Goal: Complete application form

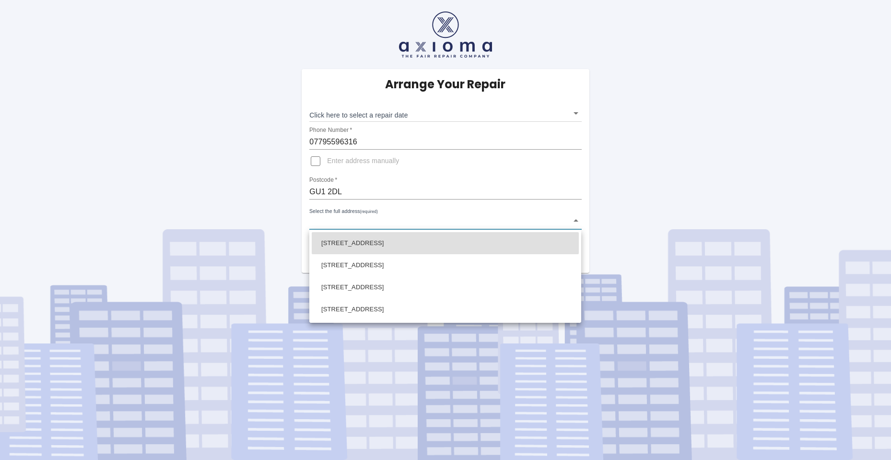
click at [363, 224] on body "Arrange Your Repair Click here to select a repair date ​ Phone Number   * 07795…" at bounding box center [445, 230] width 891 height 460
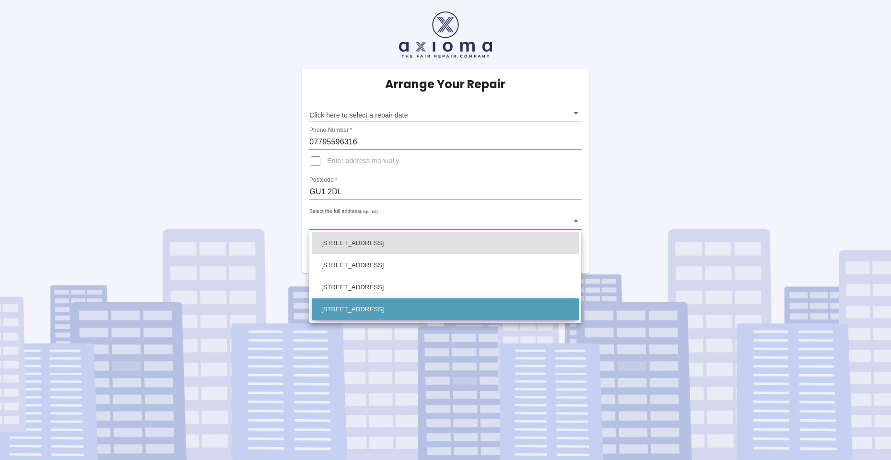
click at [364, 303] on li "[STREET_ADDRESS]" at bounding box center [445, 309] width 267 height 22
type input "[STREET_ADDRESS]"
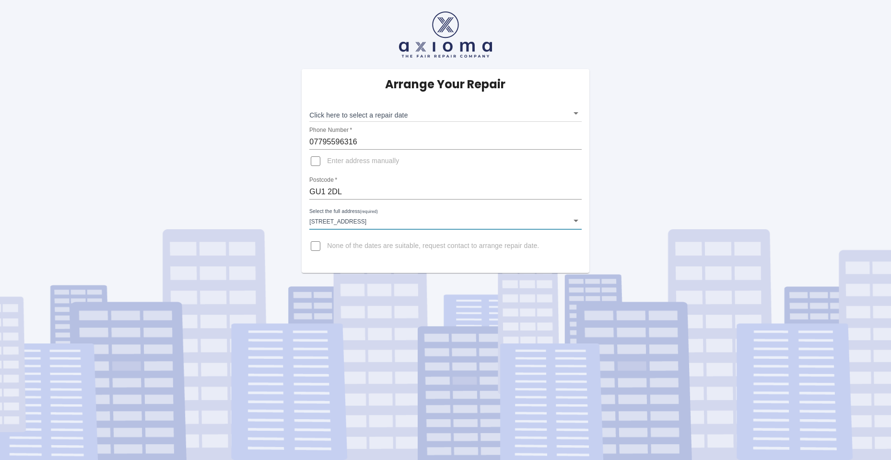
click at [378, 112] on body "Arrange Your Repair Click here to select a repair date ​ Phone Number   * 07795…" at bounding box center [445, 230] width 891 height 460
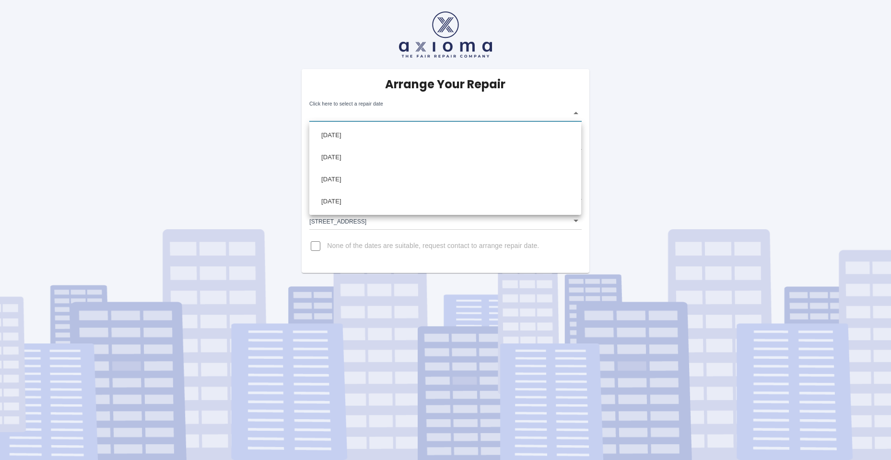
click at [209, 165] on div at bounding box center [445, 230] width 891 height 460
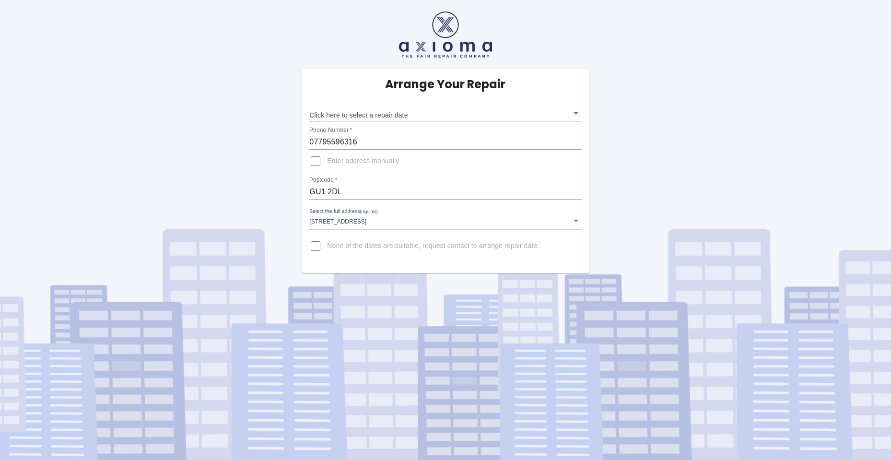
drag, startPoint x: 344, startPoint y: 179, endPoint x: 348, endPoint y: 191, distance: 12.7
click at [344, 179] on div "Postcode   * GU1 2DL" at bounding box center [445, 187] width 272 height 23
click at [349, 193] on input "GU1 2DL" at bounding box center [445, 191] width 272 height 15
drag, startPoint x: 356, startPoint y: 189, endPoint x: 240, endPoint y: 184, distance: 116.1
click at [240, 184] on div "Arrange Your Repair Click here to select a repair date ​ Phone Number   * 07795…" at bounding box center [445, 136] width 905 height 273
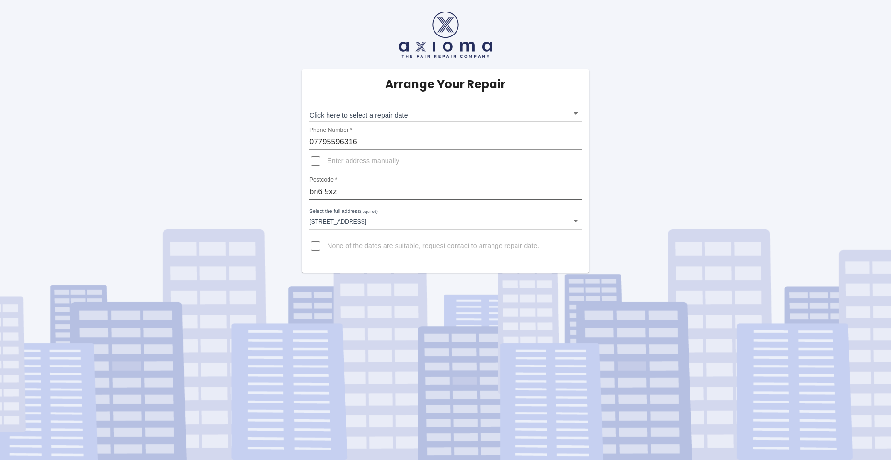
click at [388, 191] on input "bn6 9xz" at bounding box center [445, 191] width 272 height 15
type input "bn6 9xz"
click at [393, 166] on span "Enter address manually" at bounding box center [363, 161] width 72 height 10
click at [327, 166] on input "Enter address manually" at bounding box center [315, 161] width 23 height 23
checkbox input "true"
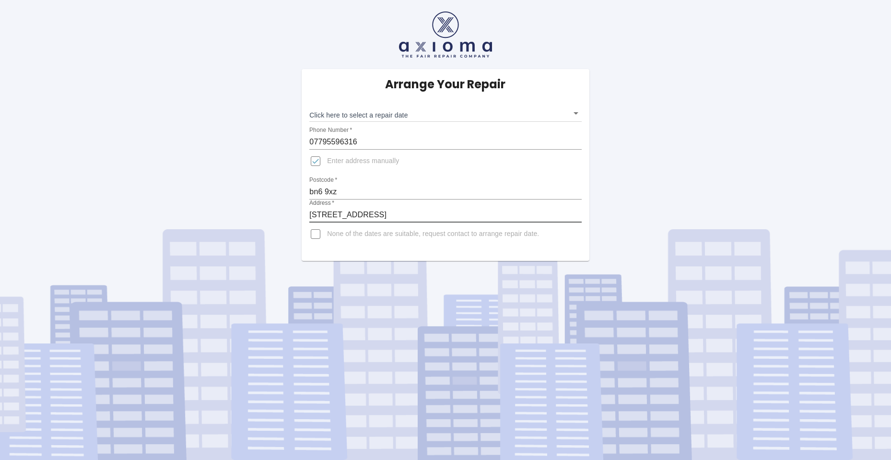
click at [391, 211] on input "[STREET_ADDRESS]" at bounding box center [445, 214] width 272 height 15
drag, startPoint x: 505, startPoint y: 212, endPoint x: 160, endPoint y: 212, distance: 344.6
click at [166, 211] on div "Arrange Your Repair Click here to select a repair date ​ Phone Number   * 07795…" at bounding box center [445, 130] width 905 height 261
type input "24 Idenhurst"
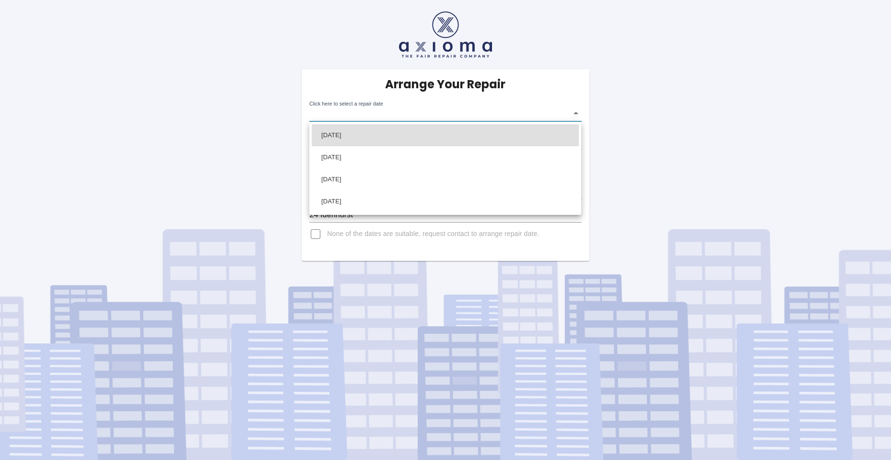
click at [391, 107] on body "Arrange Your Repair Click here to select a repair date ​ Phone Number   * 07795…" at bounding box center [445, 230] width 891 height 460
